Goal: Transaction & Acquisition: Obtain resource

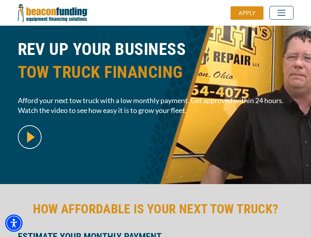
scroll to position [193, 0]
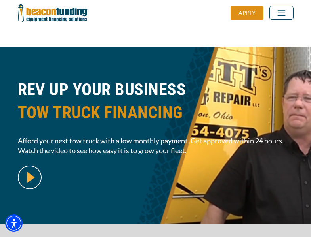
scroll to position [193, 0]
